Goal: Communication & Community: Ask a question

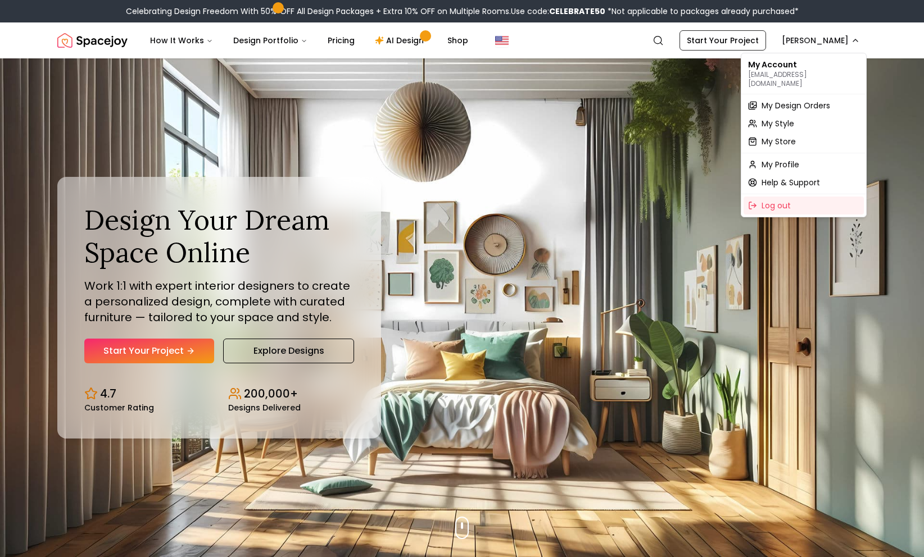
click at [788, 100] on span "My Design Orders" at bounding box center [795, 105] width 69 height 11
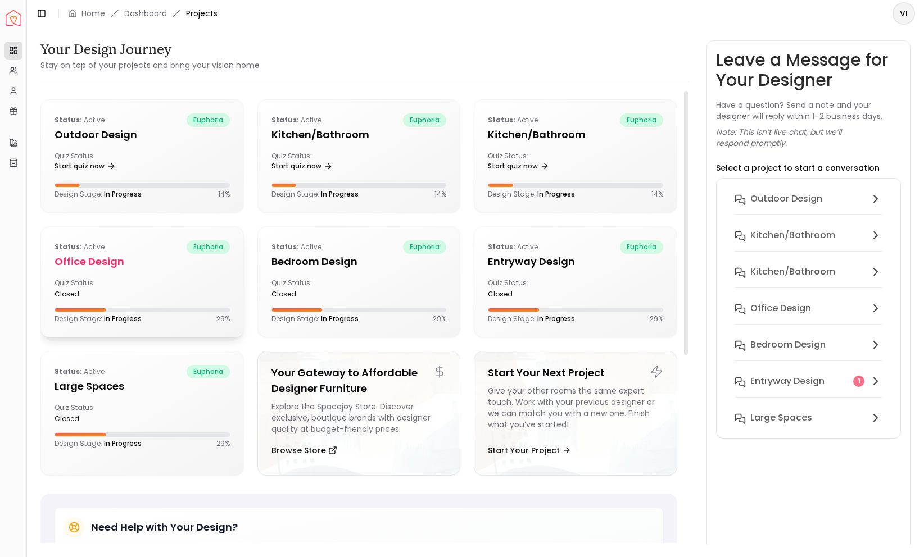
click at [125, 262] on h5 "Office design" at bounding box center [141, 262] width 175 height 16
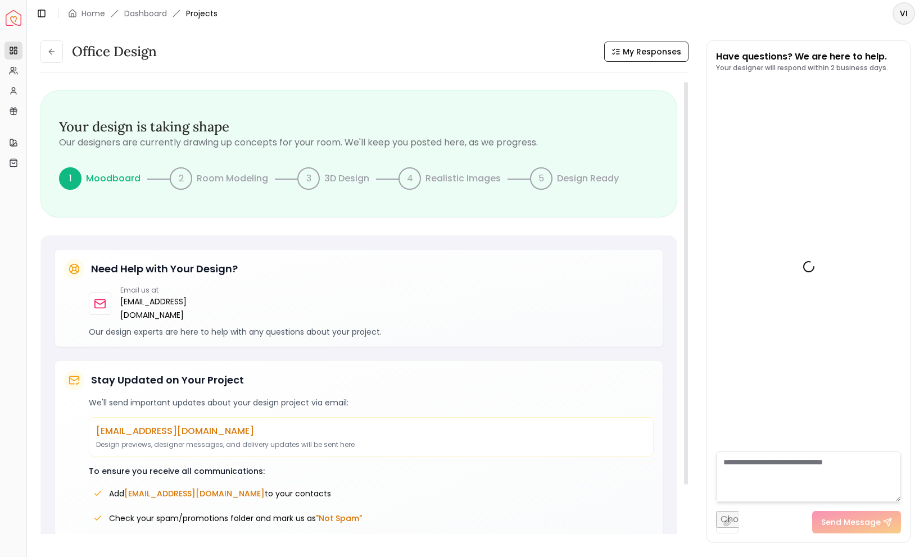
scroll to position [214, 0]
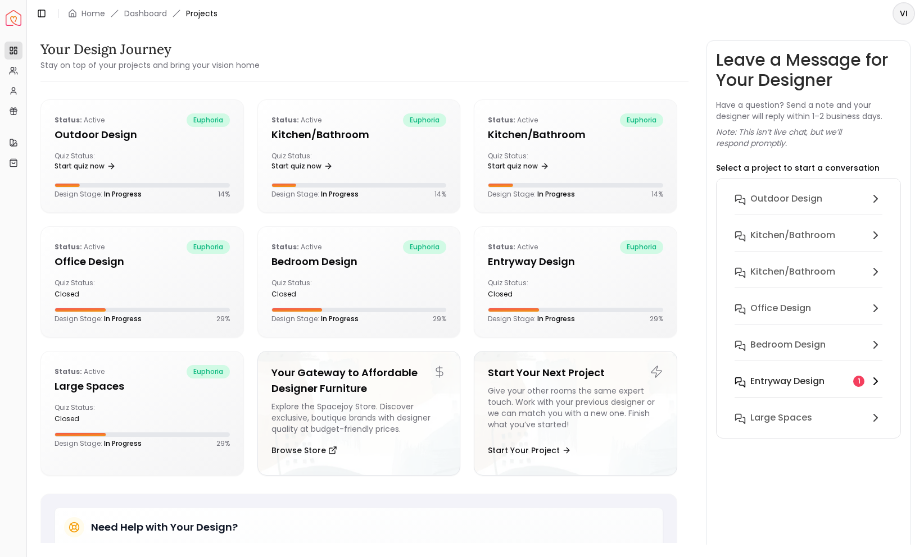
click at [802, 383] on h6 "entryway design" at bounding box center [787, 381] width 74 height 13
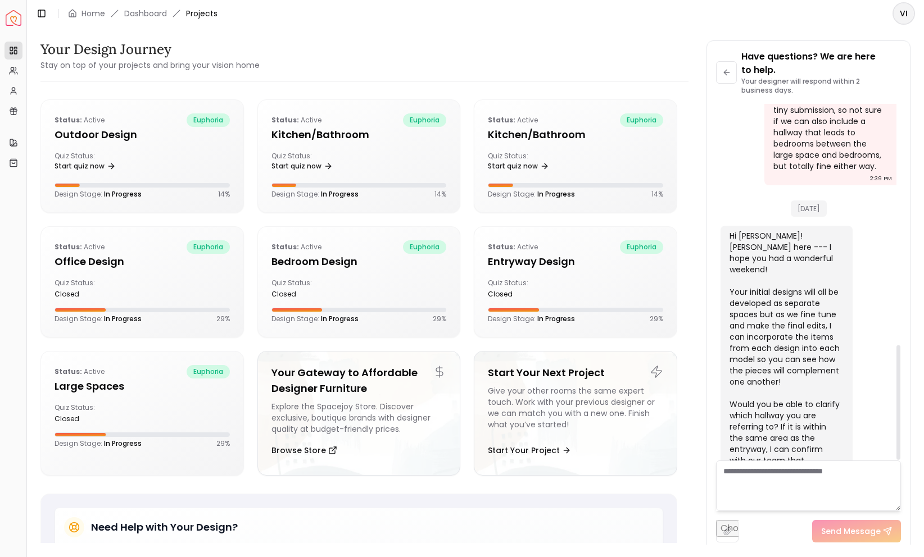
scroll to position [749, 0]
click at [772, 476] on textarea at bounding box center [808, 486] width 185 height 51
click at [124, 385] on h5 "Large Spaces" at bounding box center [141, 387] width 175 height 16
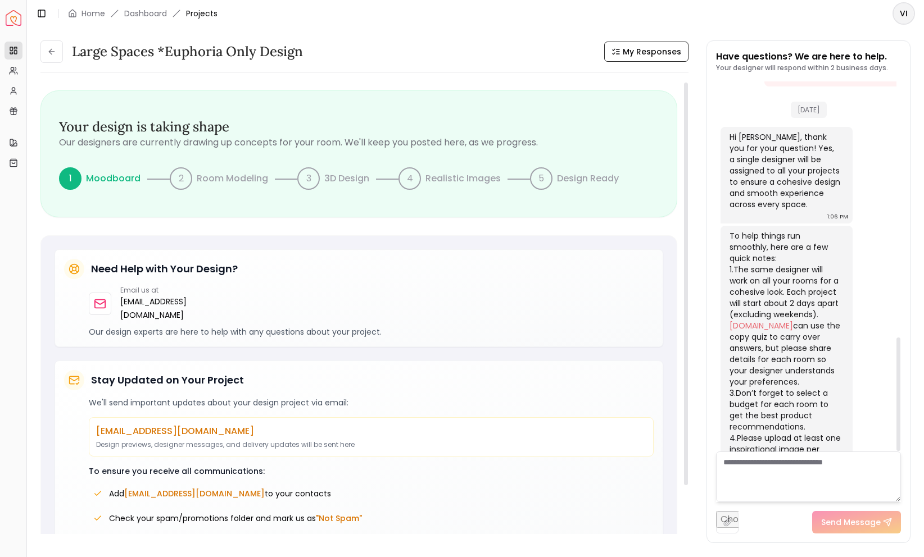
scroll to position [1, 0]
click at [58, 53] on button at bounding box center [51, 51] width 22 height 22
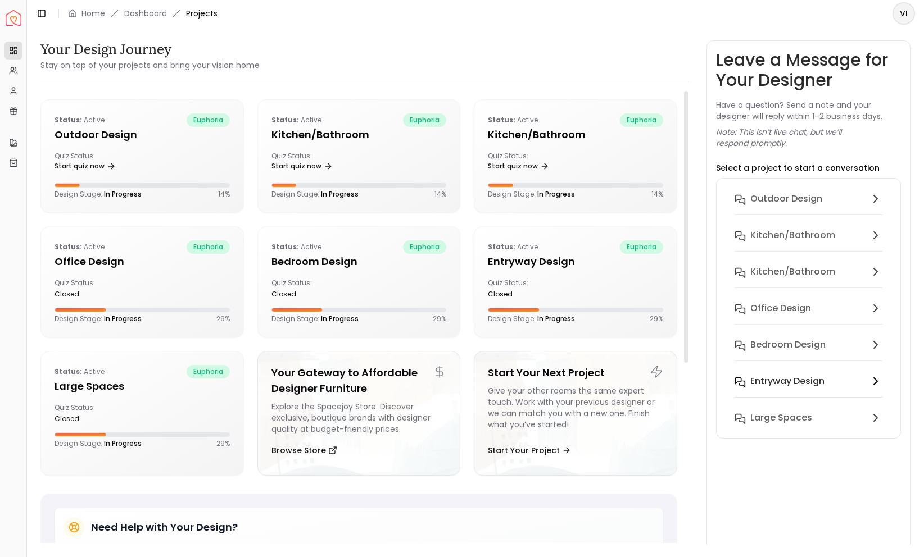
click at [780, 375] on h6 "entryway design" at bounding box center [787, 381] width 74 height 13
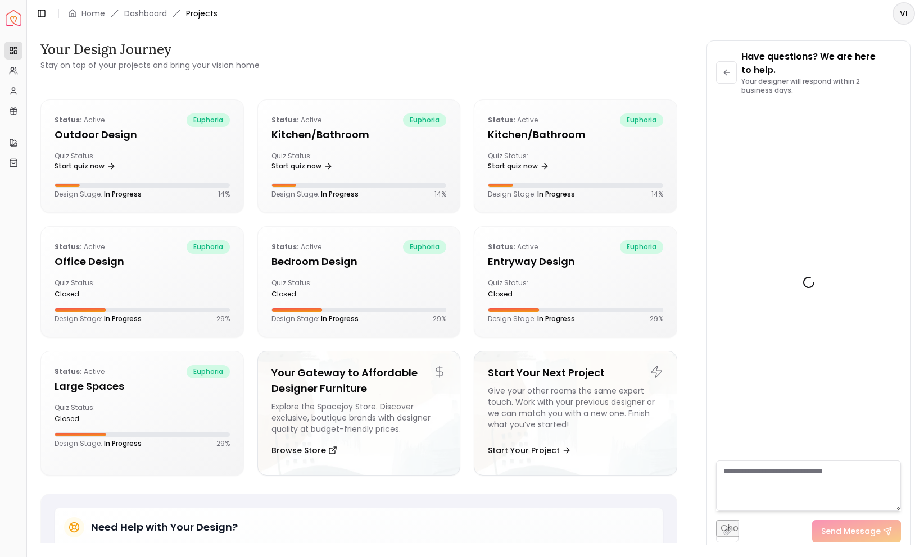
scroll to position [749, 0]
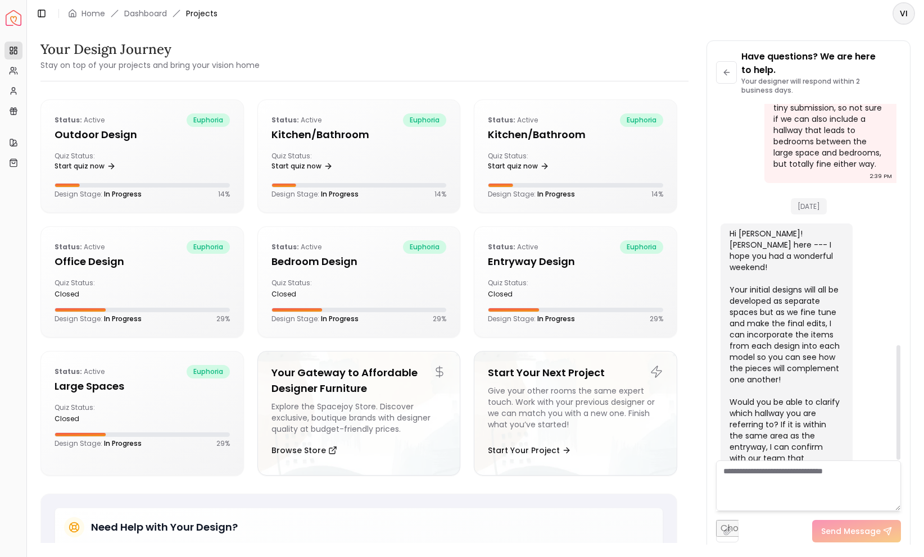
click at [787, 479] on textarea at bounding box center [808, 486] width 185 height 51
click at [725, 529] on input "file" at bounding box center [727, 531] width 22 height 22
type input "**********"
click at [757, 475] on textarea at bounding box center [808, 486] width 185 height 51
type textarea "*****"
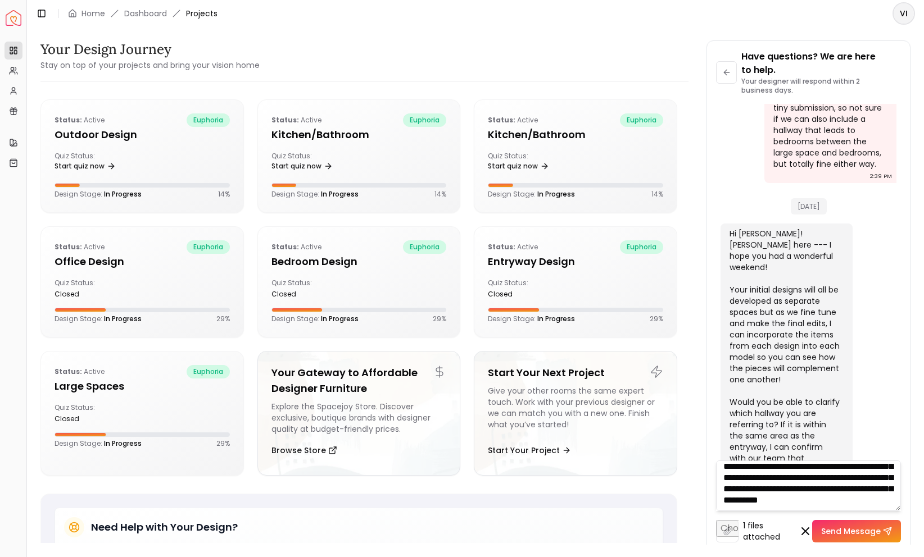
scroll to position [124, 0]
type textarea "**********"
click at [841, 531] on button "Send Message" at bounding box center [856, 531] width 89 height 22
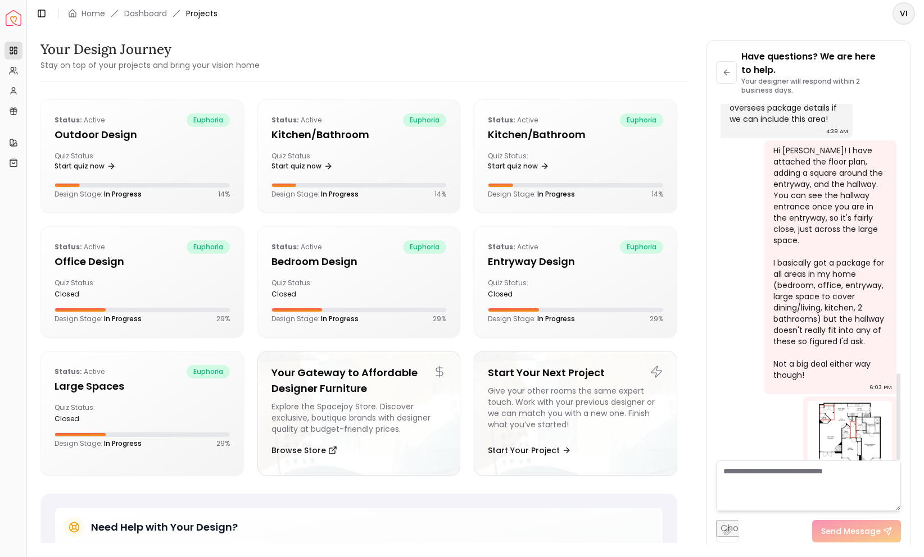
scroll to position [1112, 0]
click at [829, 400] on img at bounding box center [849, 442] width 84 height 84
